Goal: Task Accomplishment & Management: Manage account settings

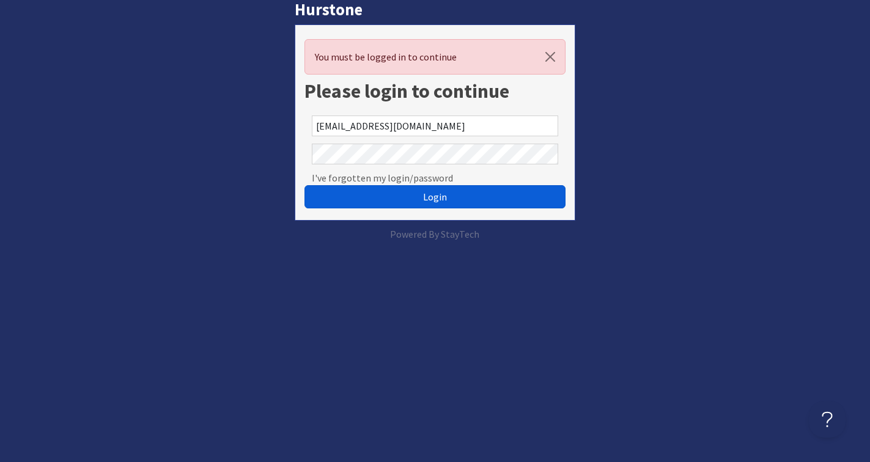
click at [355, 196] on button "Login" at bounding box center [435, 196] width 261 height 23
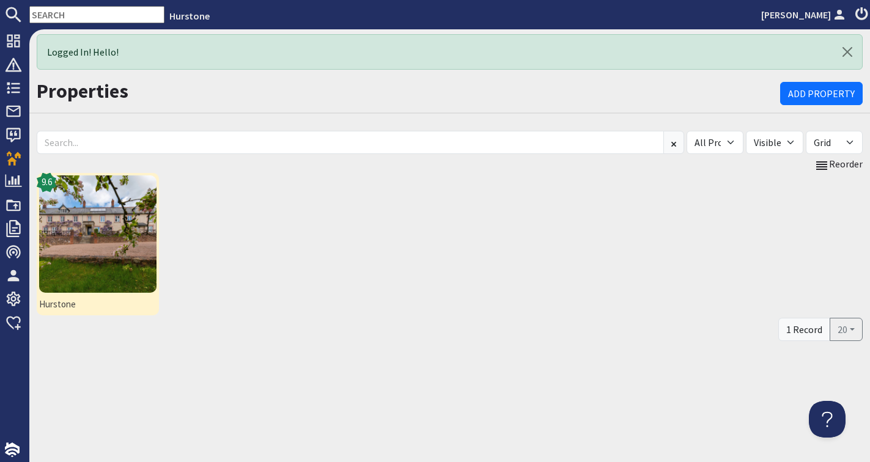
click at [124, 219] on img at bounding box center [97, 234] width 117 height 117
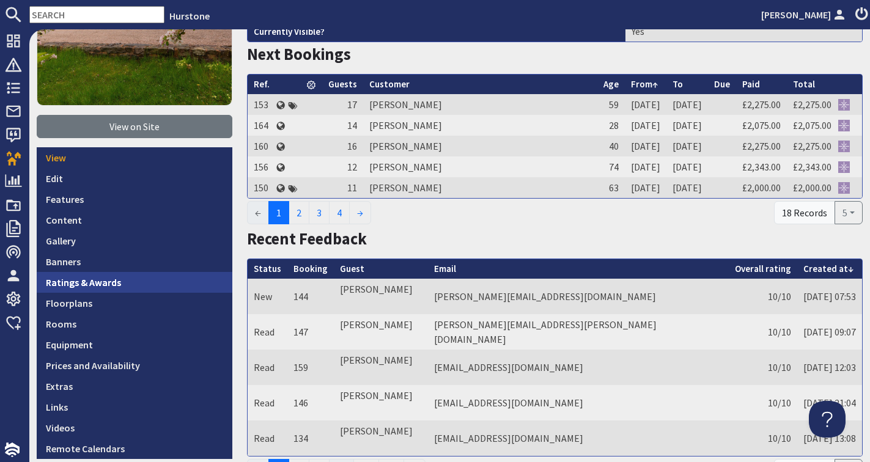
scroll to position [167, 0]
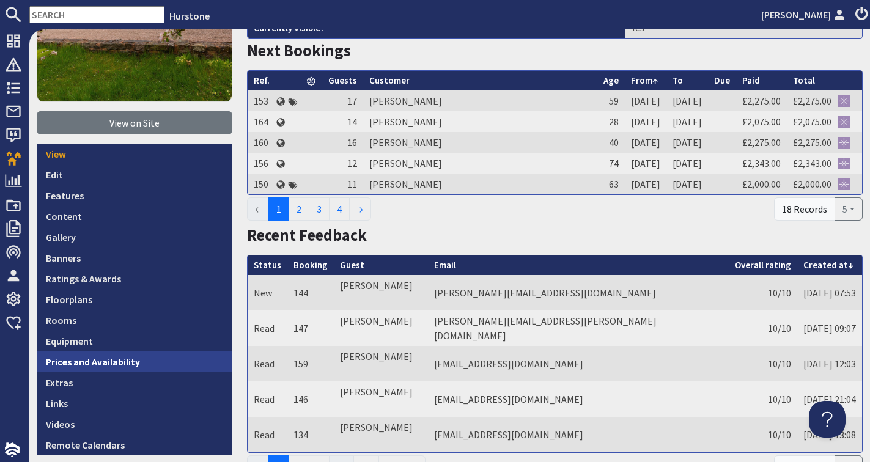
click at [115, 364] on link "Prices and Availability" at bounding box center [135, 362] width 196 height 21
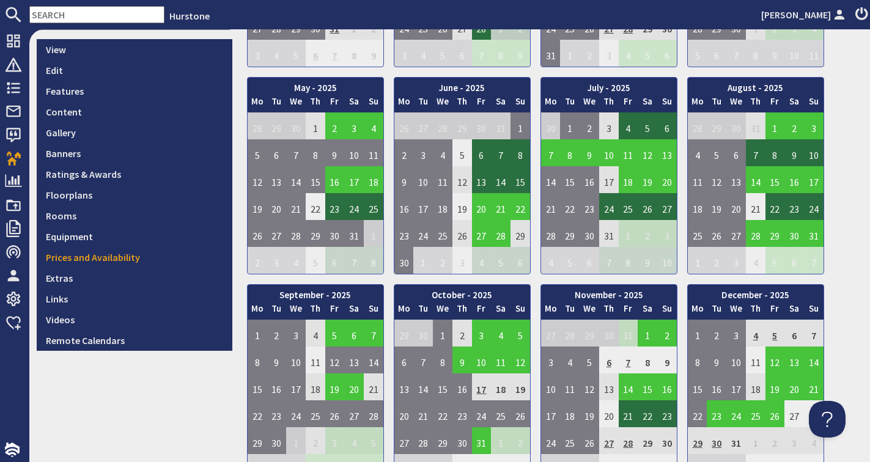
scroll to position [269, 0]
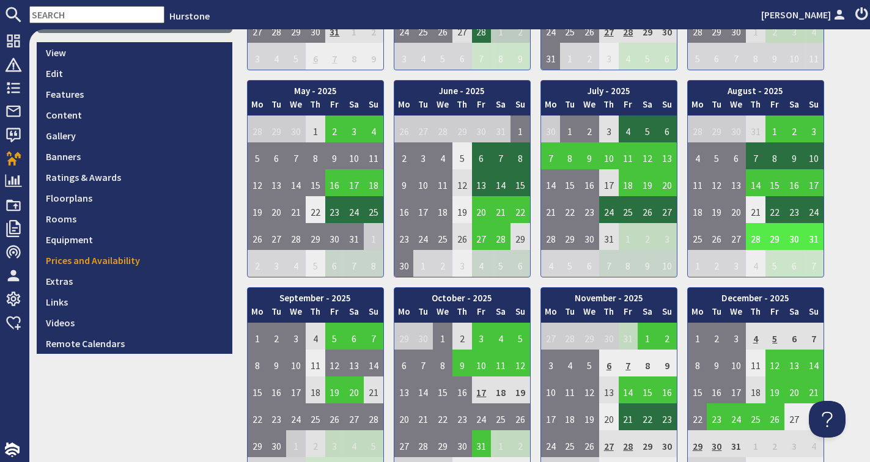
click at [754, 238] on td "28" at bounding box center [756, 236] width 20 height 27
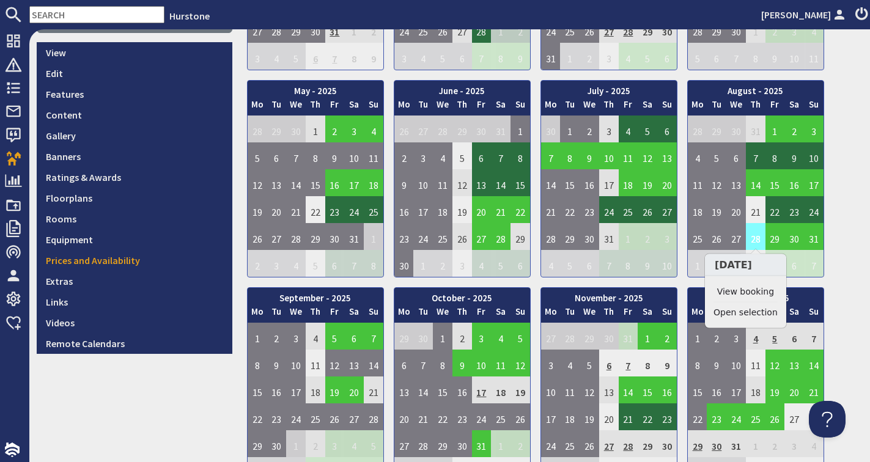
click at [759, 237] on td "28" at bounding box center [756, 236] width 20 height 27
click at [750, 291] on link "View booking" at bounding box center [746, 292] width 64 height 13
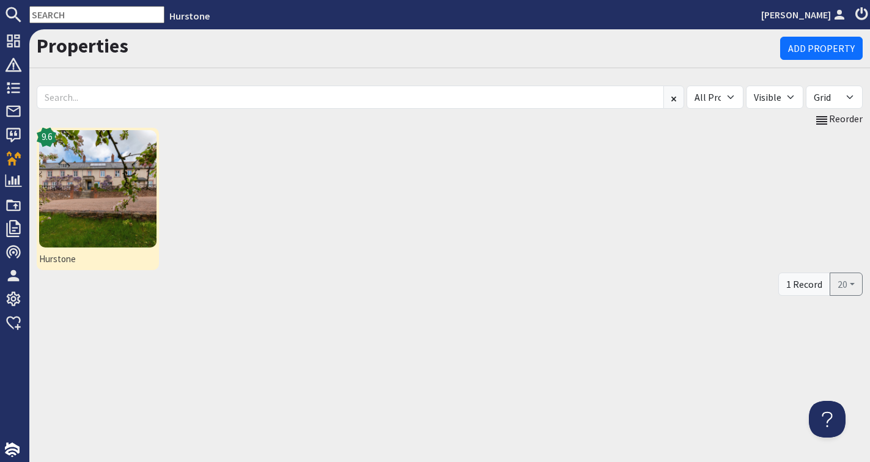
click at [95, 185] on img at bounding box center [97, 188] width 117 height 117
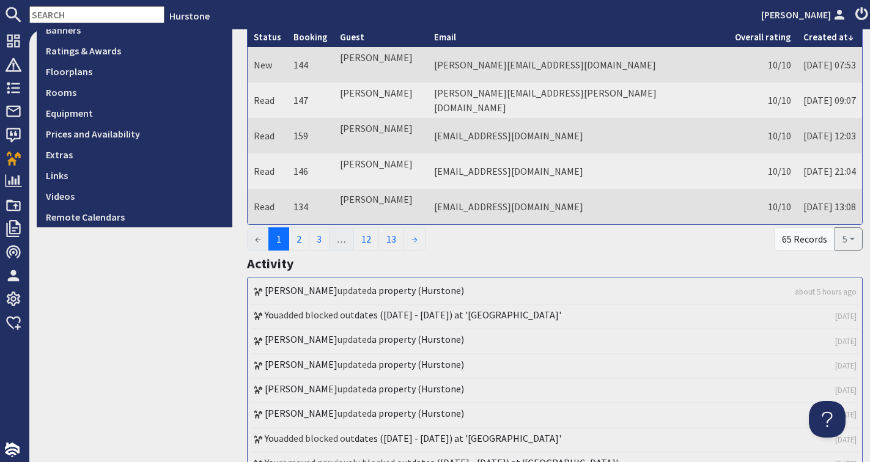
scroll to position [393, 0]
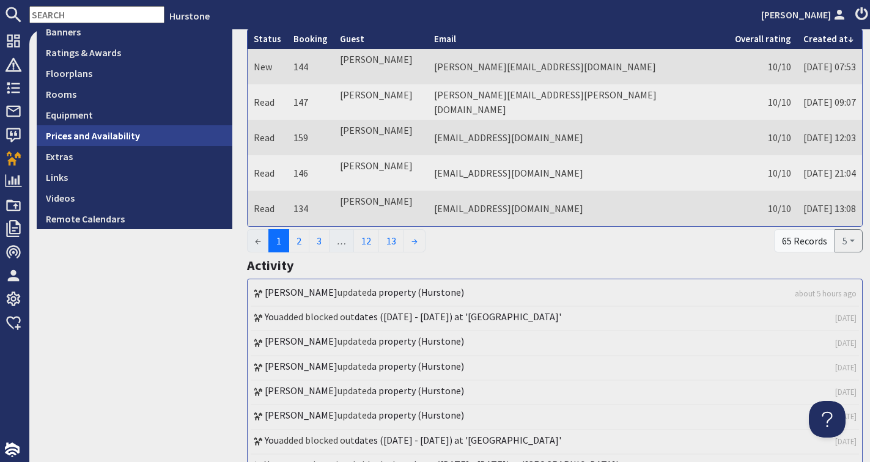
click at [157, 134] on link "Prices and Availability" at bounding box center [135, 135] width 196 height 21
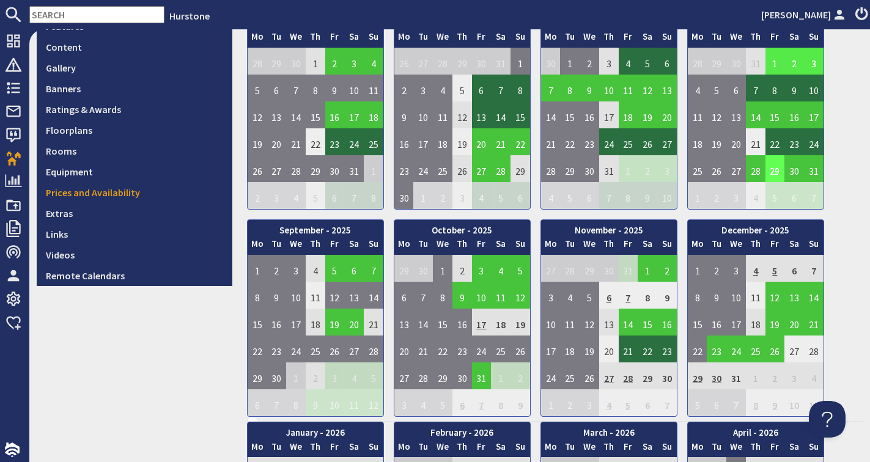
scroll to position [336, 0]
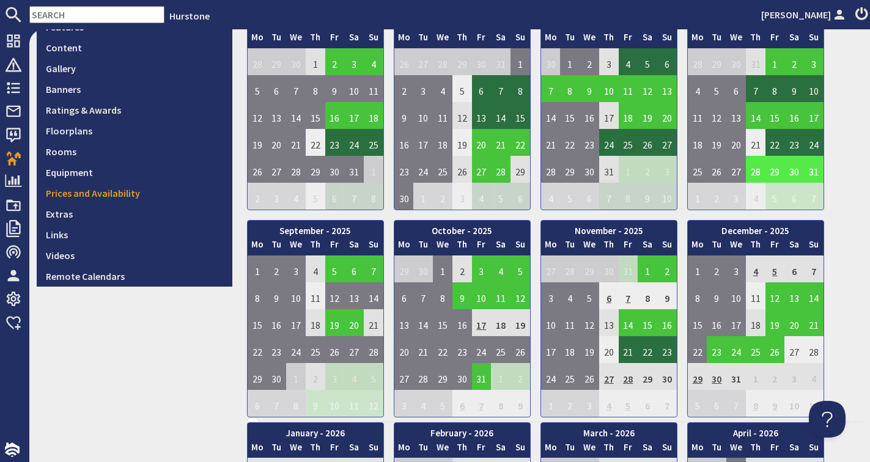
click at [757, 169] on td "28" at bounding box center [756, 169] width 20 height 27
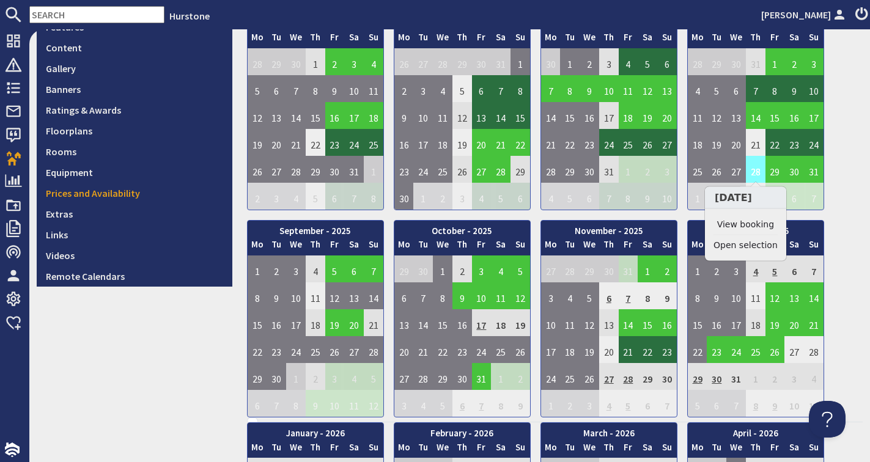
click at [756, 171] on td "28" at bounding box center [756, 169] width 20 height 27
click at [746, 223] on link "View booking" at bounding box center [746, 224] width 64 height 13
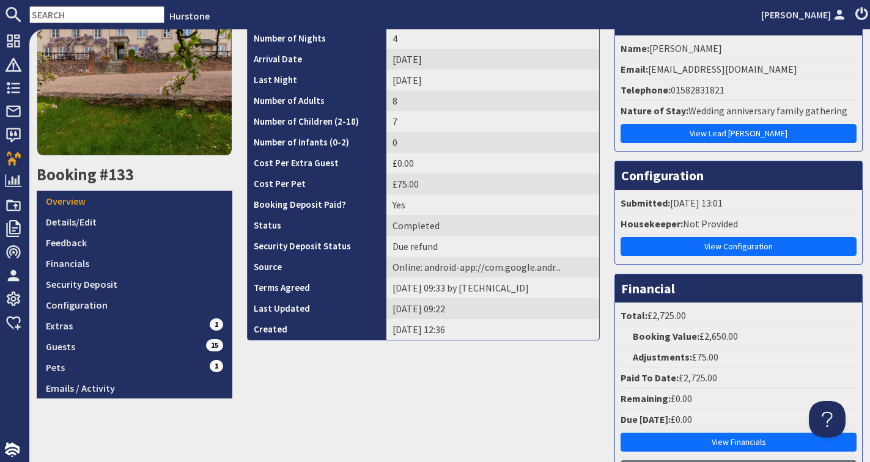
scroll to position [109, 0]
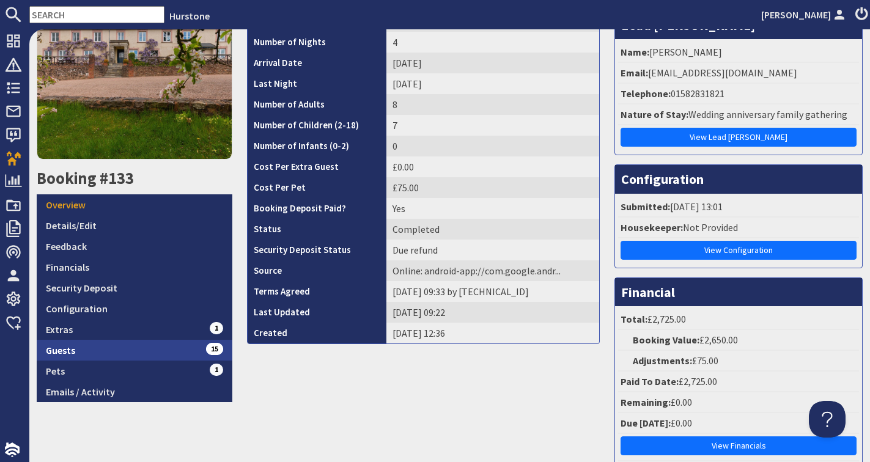
click at [114, 354] on link "Guests 15" at bounding box center [135, 350] width 196 height 21
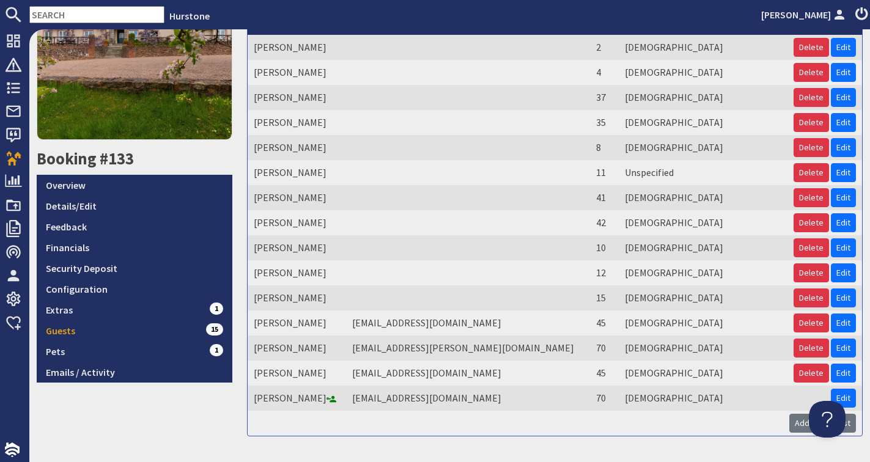
scroll to position [84, 0]
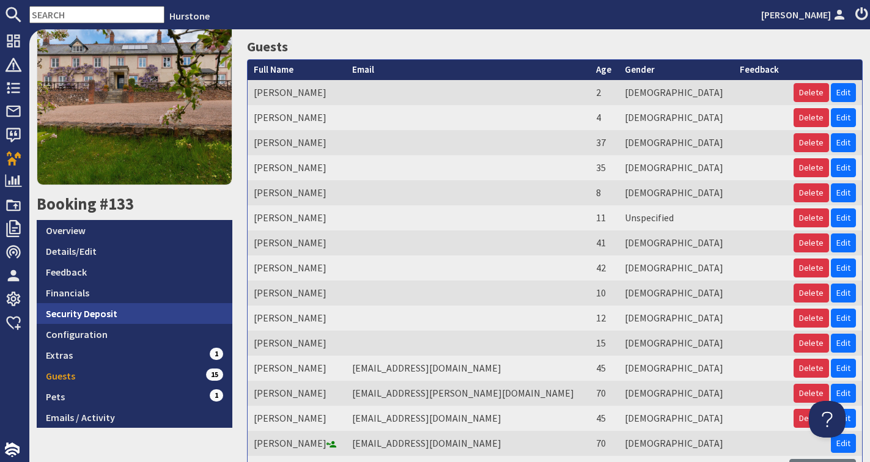
click at [84, 311] on link "Security Deposit" at bounding box center [135, 313] width 196 height 21
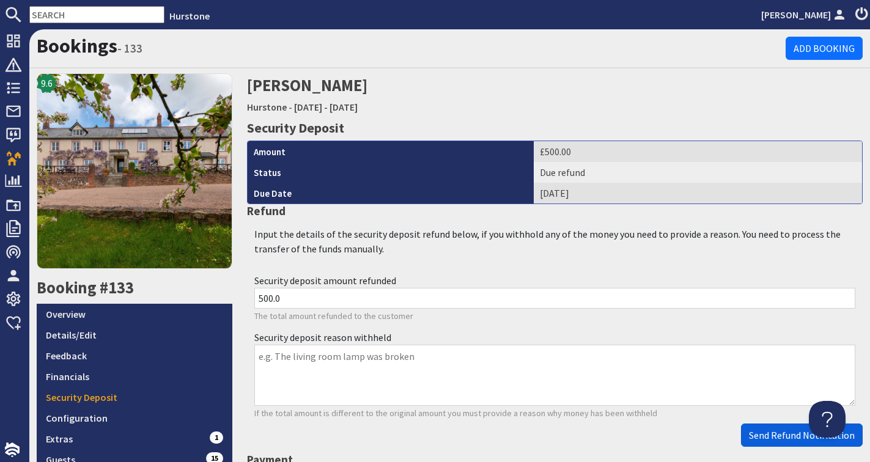
click at [769, 432] on span "Send Refund Notification" at bounding box center [802, 435] width 106 height 12
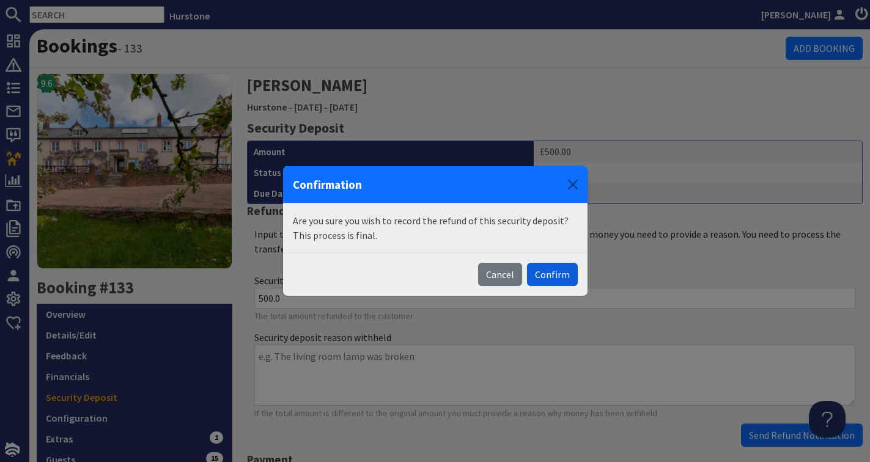
click at [564, 275] on button "Confirm" at bounding box center [552, 274] width 51 height 23
